Goal: Information Seeking & Learning: Learn about a topic

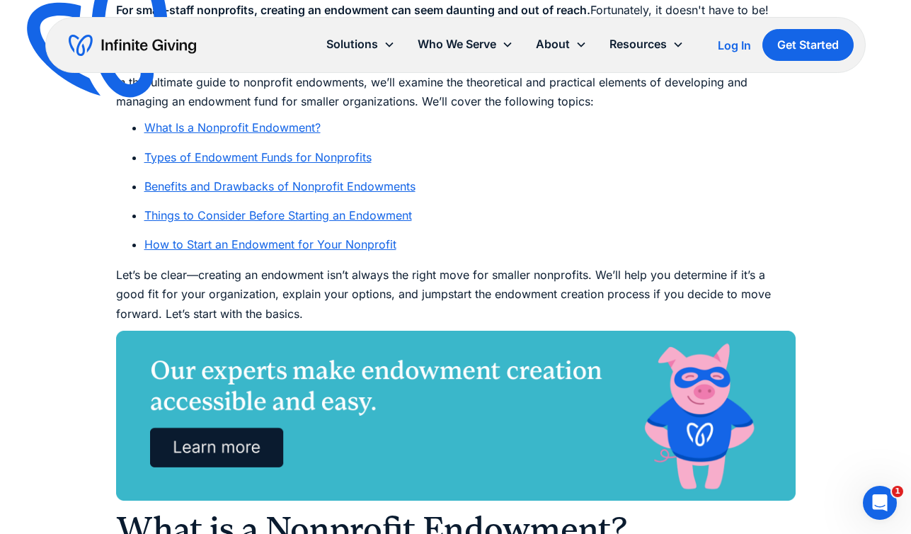
scroll to position [825, 0]
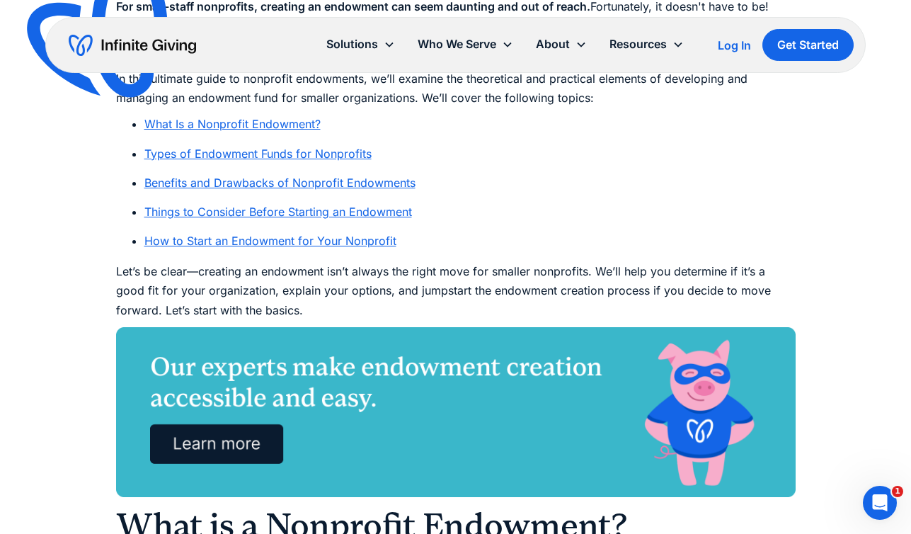
click at [359, 154] on link "Types of Endowment Funds for Nonprofits" at bounding box center [257, 154] width 227 height 14
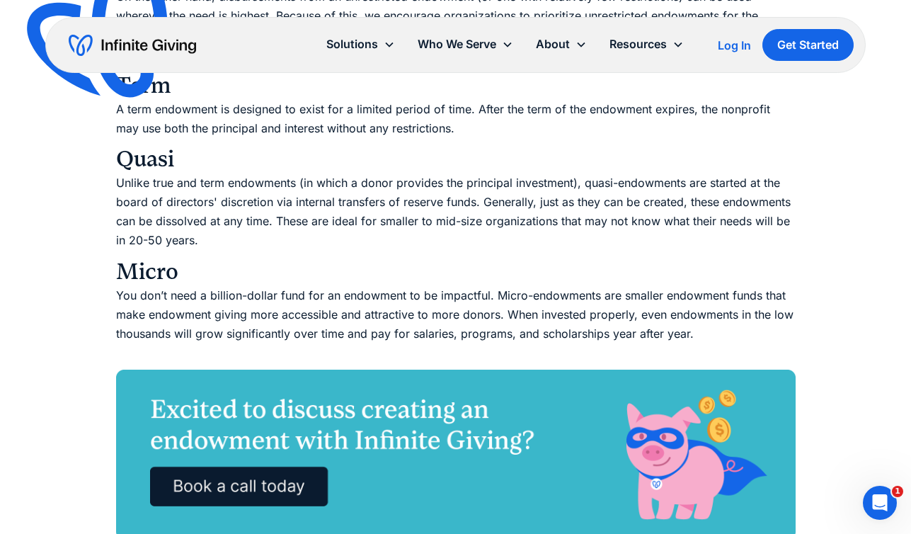
scroll to position [2692, 0]
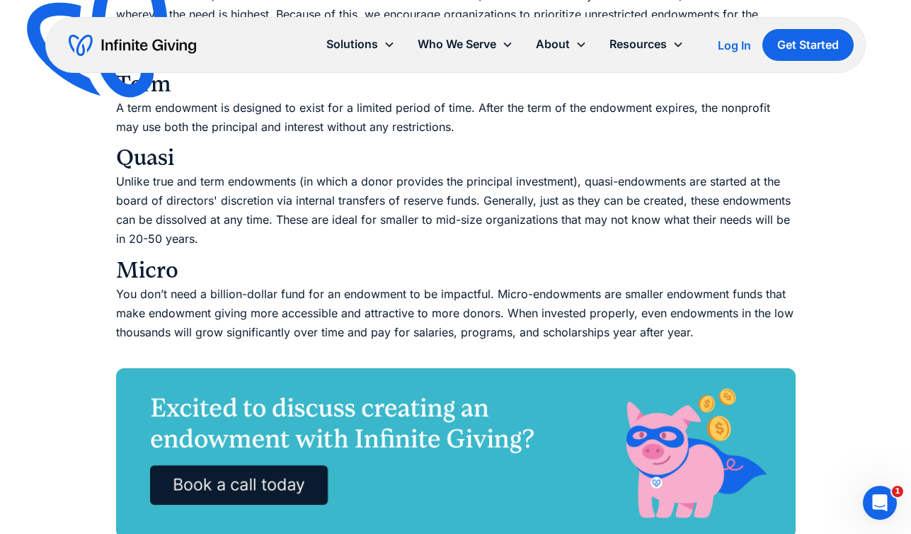
click at [450, 224] on p "Unlike true and term endowments (in which a donor provides the principal invest…" at bounding box center [456, 210] width 680 height 77
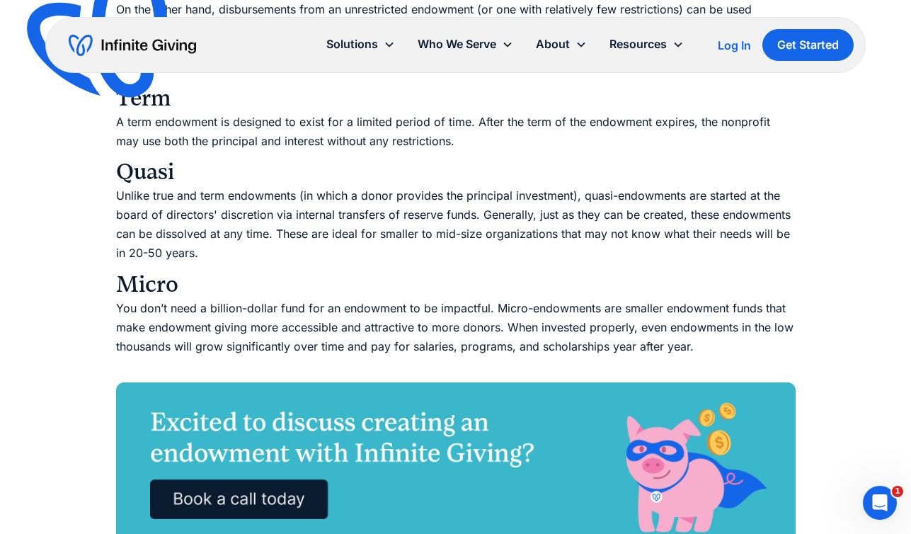
scroll to position [2670, 0]
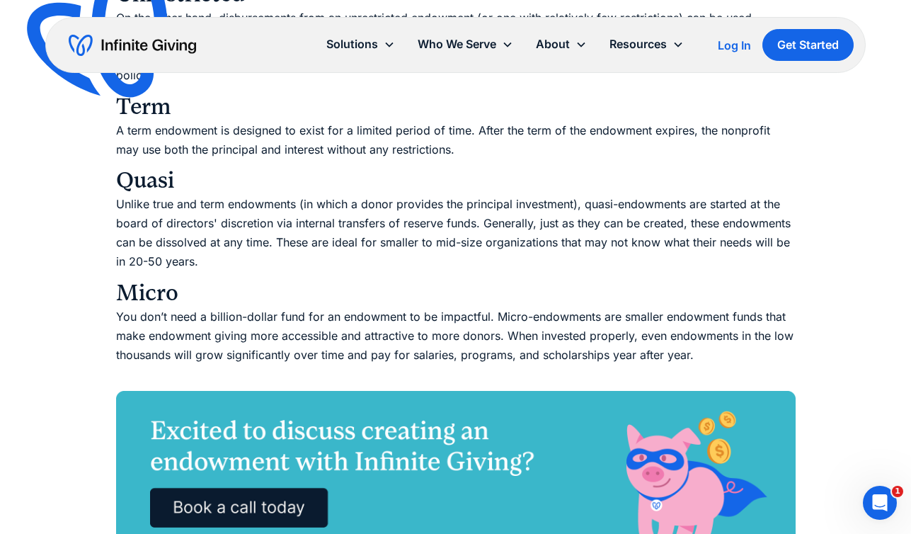
click at [472, 251] on p "Unlike true and term endowments (in which a donor provides the principal invest…" at bounding box center [456, 233] width 680 height 77
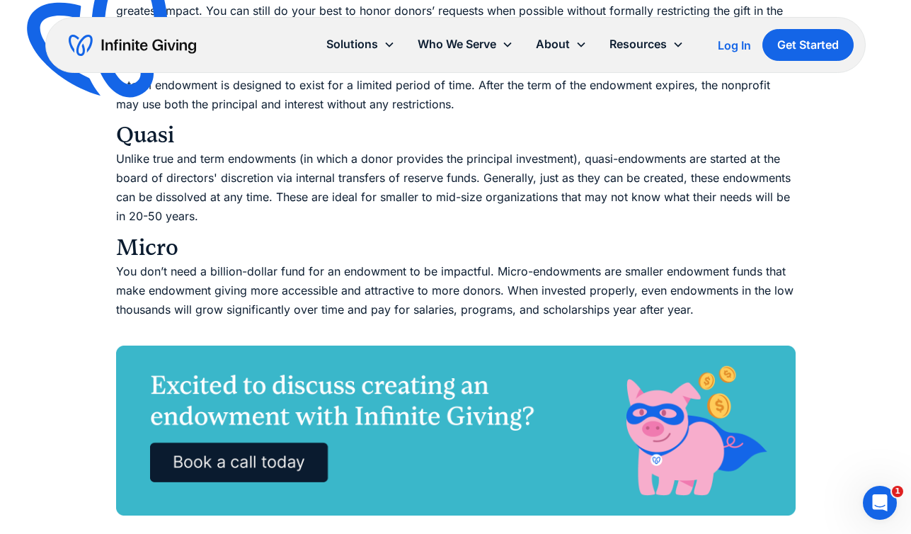
scroll to position [2726, 0]
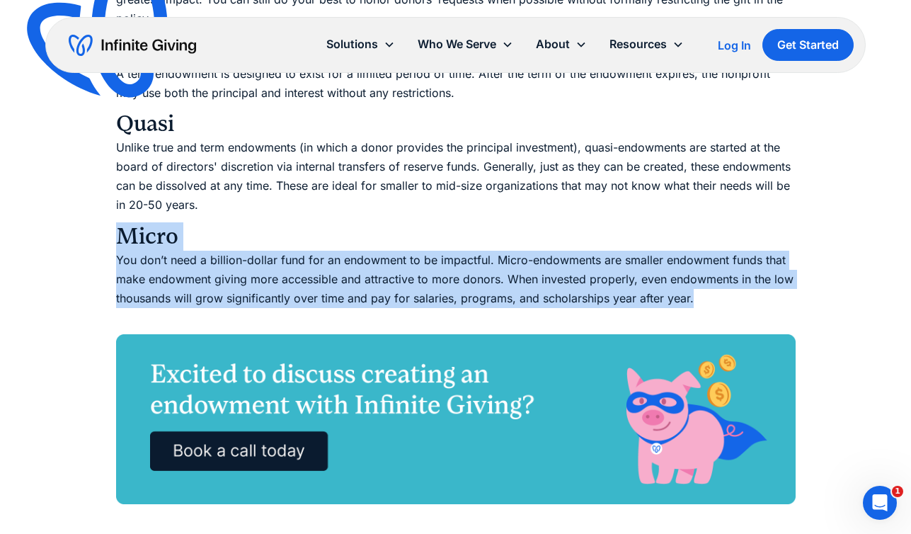
drag, startPoint x: 697, startPoint y: 300, endPoint x: 110, endPoint y: 217, distance: 593.0
copy div "Micro You don’t need a billion-dollar fund for an endowment to be impactful. Mi…"
click at [280, 280] on p "You don’t need a billion-dollar fund for an endowment to be impactful. Micro-en…" at bounding box center [456, 289] width 680 height 77
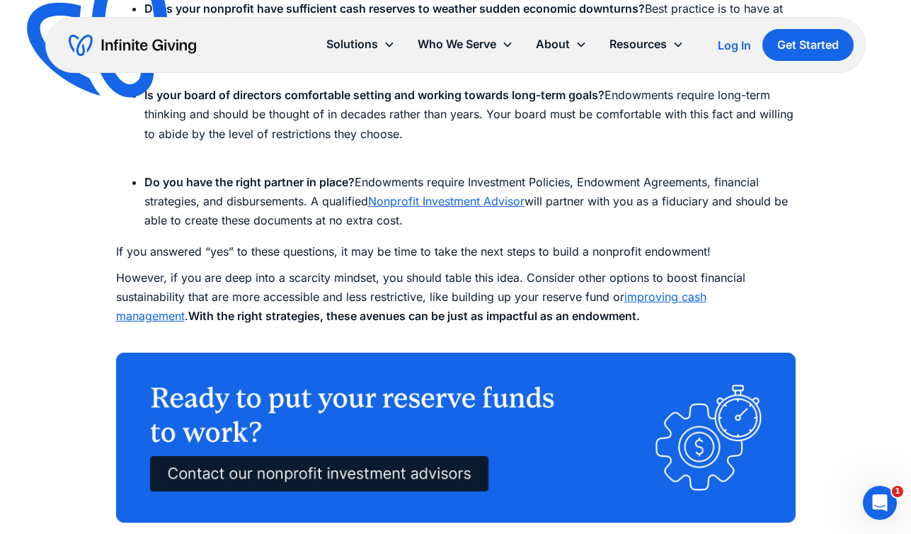
scroll to position [4735, 0]
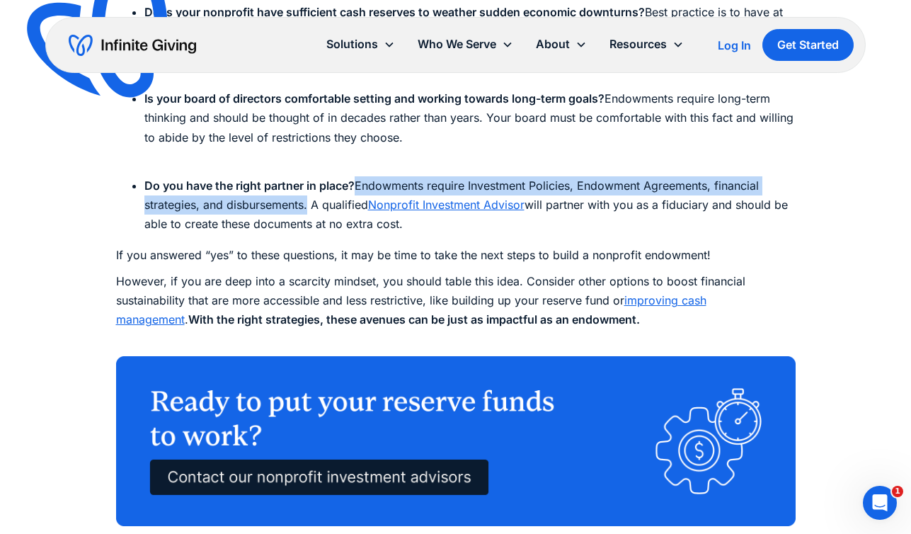
drag, startPoint x: 355, startPoint y: 184, endPoint x: 304, endPoint y: 204, distance: 54.0
click at [304, 204] on li "Do you have the right partner in place? Endowments require Investment Policies,…" at bounding box center [469, 205] width 651 height 58
copy li "Endowments require Investment Policies, Endowment Agreements, financial strateg…"
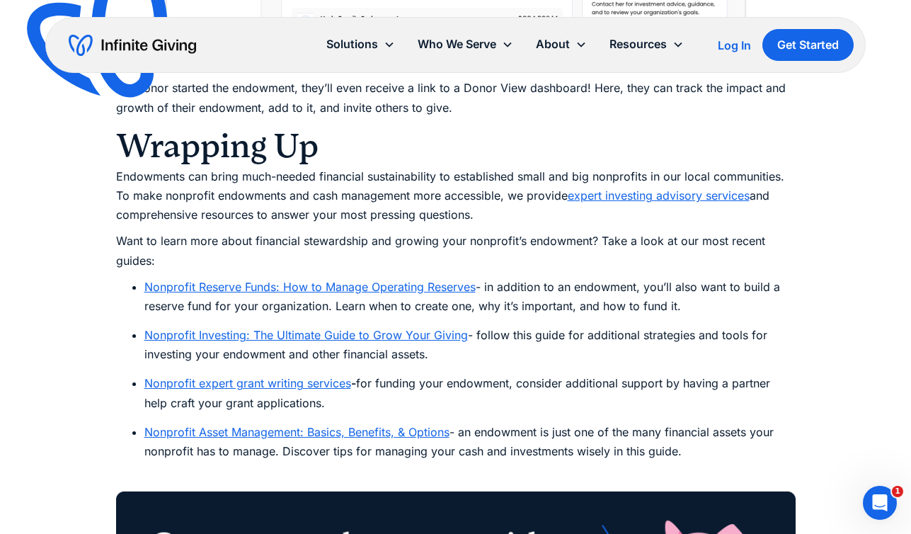
scroll to position [8053, 0]
